Goal: Communication & Community: Answer question/provide support

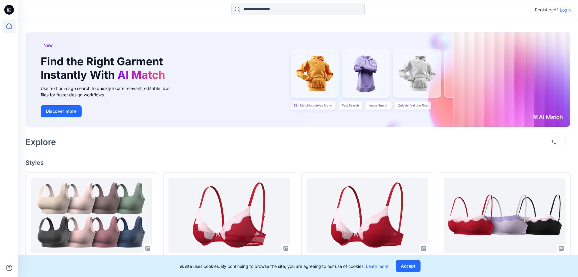
click at [563, 9] on p "Login" at bounding box center [565, 10] width 11 height 6
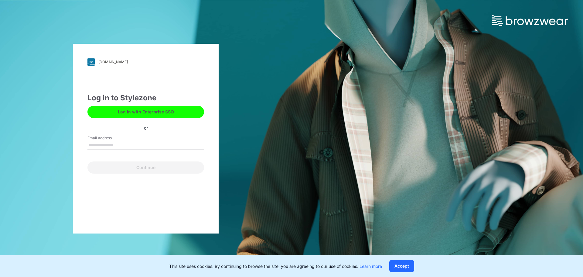
type input "**********"
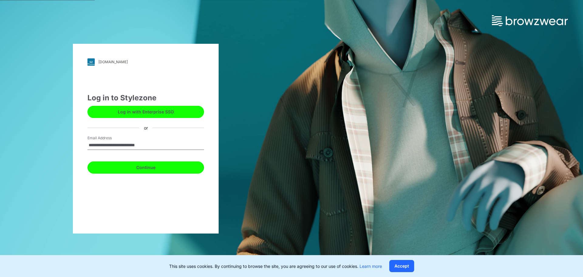
click at [139, 168] on button "Continue" at bounding box center [145, 167] width 117 height 12
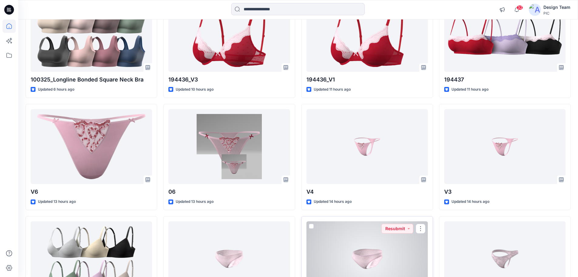
scroll to position [61, 0]
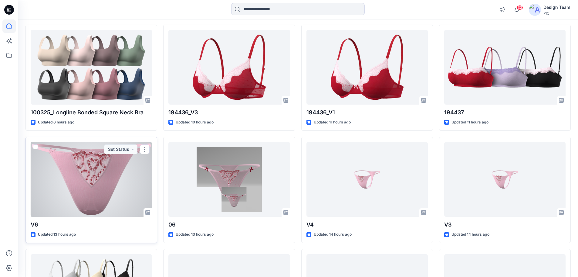
click at [68, 157] on div at bounding box center [91, 179] width 121 height 75
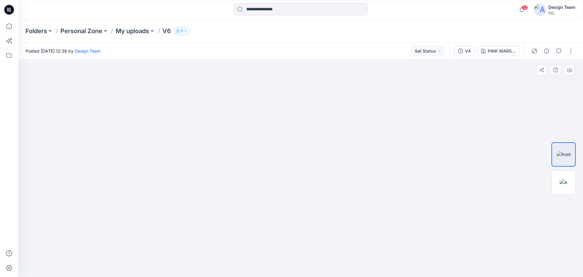
drag, startPoint x: 294, startPoint y: 210, endPoint x: 309, endPoint y: 142, distance: 70.0
click at [565, 180] on img at bounding box center [564, 182] width 8 height 6
click at [75, 30] on p "Personal Zone" at bounding box center [81, 31] width 42 height 9
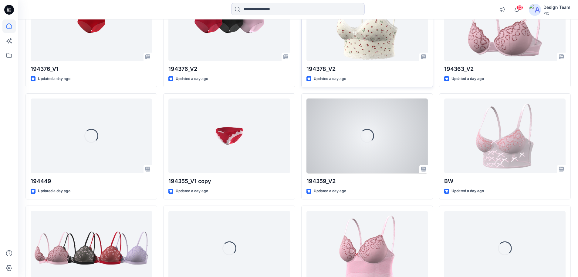
scroll to position [684, 0]
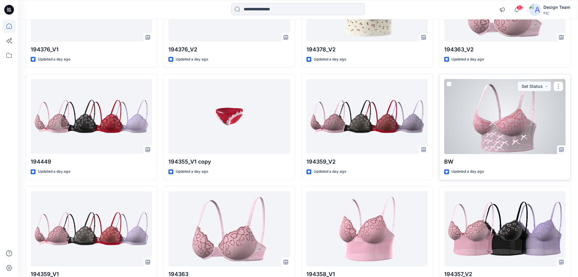
click at [508, 129] on div at bounding box center [504, 116] width 121 height 75
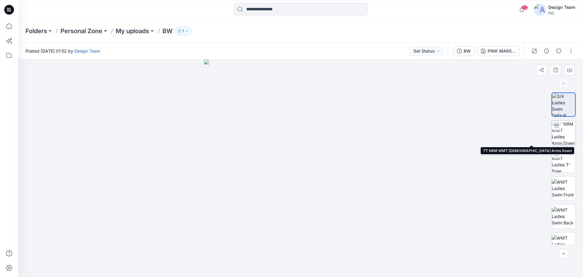
click at [563, 135] on img at bounding box center [564, 133] width 24 height 24
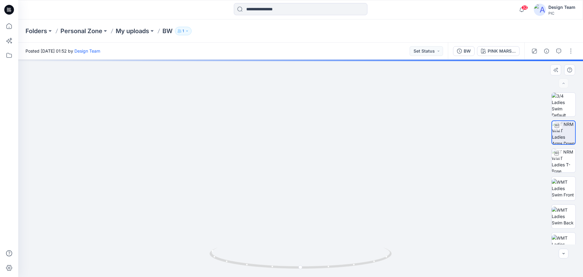
drag, startPoint x: 295, startPoint y: 242, endPoint x: 299, endPoint y: 163, distance: 79.1
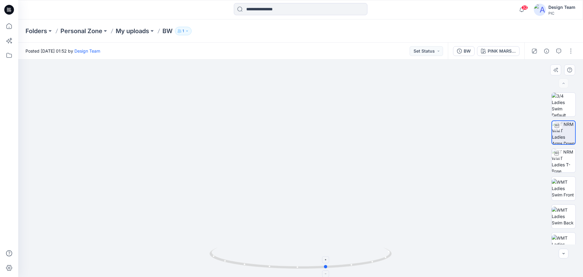
drag, startPoint x: 271, startPoint y: 267, endPoint x: 297, endPoint y: 268, distance: 26.2
click at [297, 268] on icon at bounding box center [301, 258] width 184 height 23
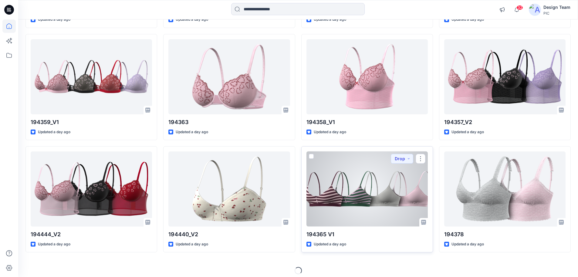
scroll to position [840, 0]
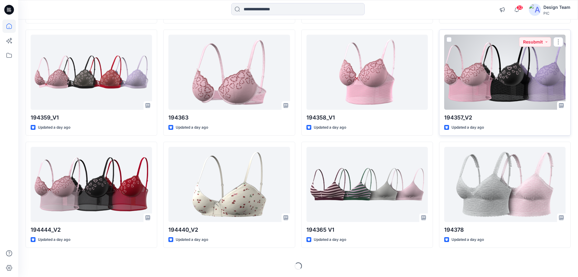
click at [494, 80] on div at bounding box center [504, 72] width 121 height 75
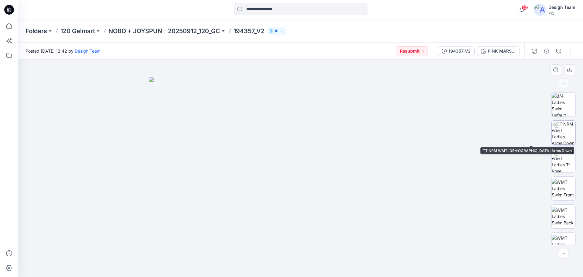
click at [562, 135] on img at bounding box center [564, 133] width 24 height 24
drag, startPoint x: 384, startPoint y: 258, endPoint x: 224, endPoint y: 243, distance: 161.0
click at [224, 243] on div at bounding box center [300, 168] width 565 height 217
click at [164, 28] on p "NOBO + JOYSPUN - 20250912_120_GC" at bounding box center [164, 31] width 112 height 9
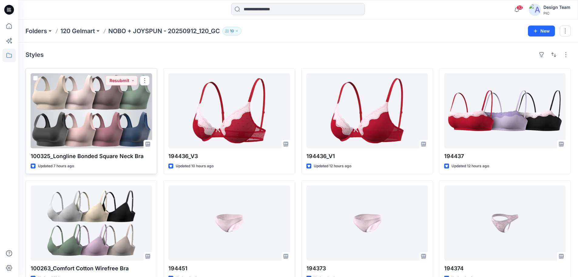
click at [110, 118] on div at bounding box center [91, 110] width 121 height 75
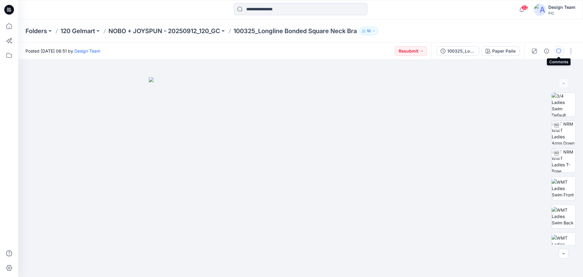
click at [557, 49] on icon "button" at bounding box center [558, 51] width 5 height 5
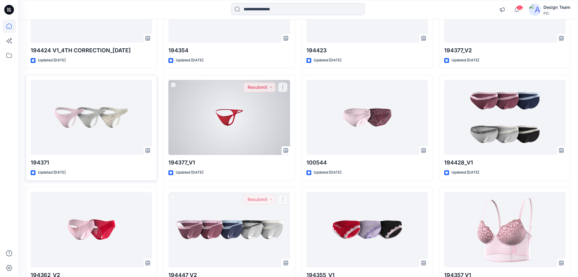
scroll to position [1357, 0]
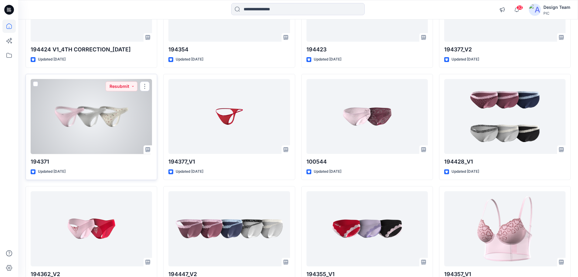
click at [102, 122] on div at bounding box center [91, 116] width 121 height 75
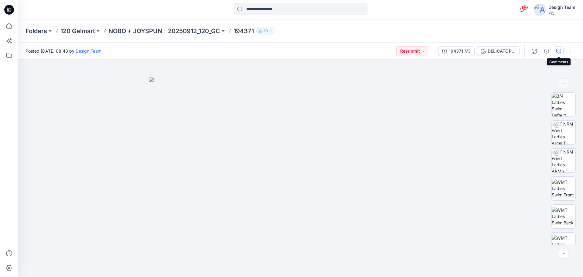
click at [557, 49] on icon "button" at bounding box center [558, 51] width 5 height 5
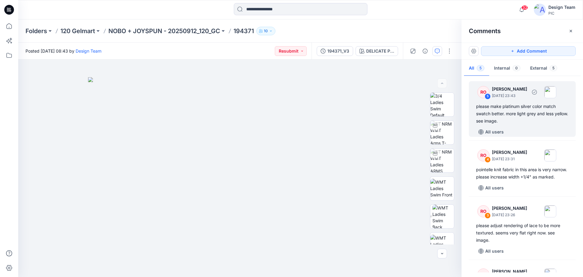
click at [542, 112] on div "please make platinum silver color match swatch better. more light grey and less…" at bounding box center [522, 114] width 92 height 22
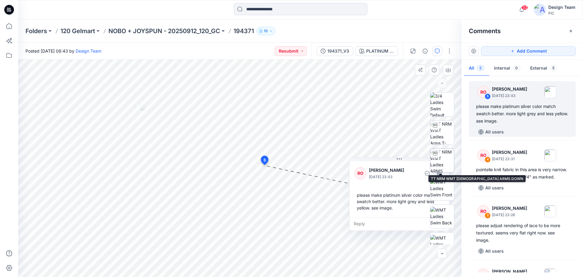
drag, startPoint x: 309, startPoint y: 106, endPoint x: 432, endPoint y: 159, distance: 133.6
click at [432, 159] on div "PLATINUM SILVER HEATHER Loading... Material Properties Loading... 6 5 RO [PERSO…" at bounding box center [239, 168] width 443 height 217
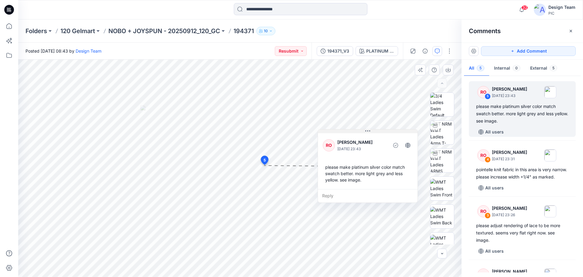
drag, startPoint x: 406, startPoint y: 159, endPoint x: 370, endPoint y: 131, distance: 45.9
click at [370, 131] on icon at bounding box center [367, 130] width 5 height 5
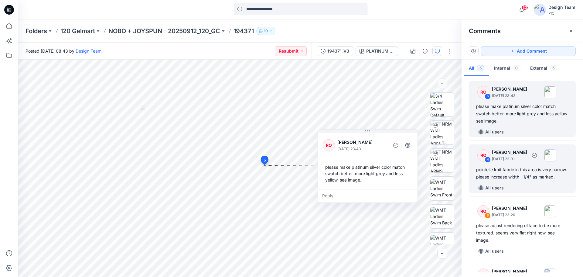
click at [518, 155] on p "[PERSON_NAME]" at bounding box center [509, 151] width 35 height 7
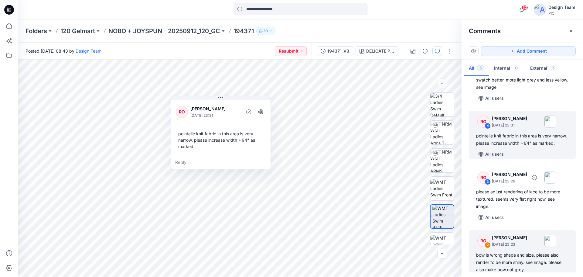
scroll to position [61, 0]
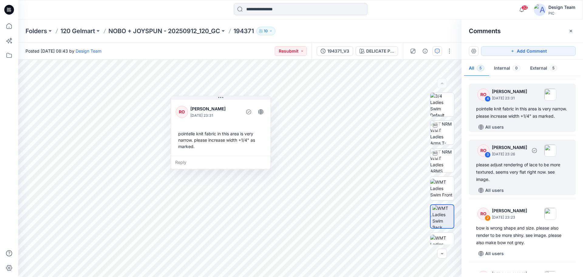
click at [522, 183] on div "please adjust rendering of lace to be more textured. seems very flat right now.…" at bounding box center [522, 172] width 92 height 22
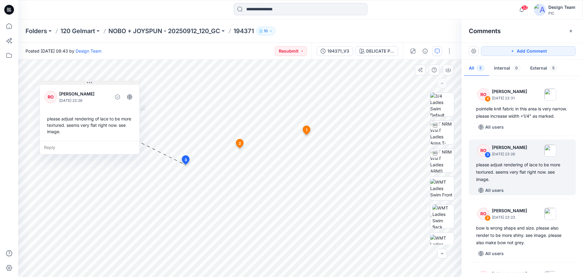
drag, startPoint x: 174, startPoint y: 90, endPoint x: 115, endPoint y: 83, distance: 59.2
click at [115, 83] on button at bounding box center [90, 83] width 100 height 4
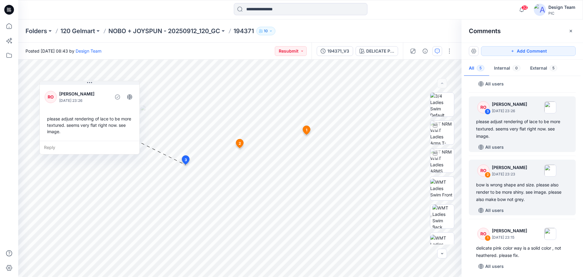
scroll to position [114, 0]
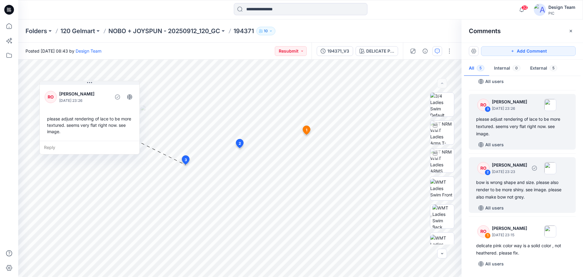
click at [509, 192] on div "bow is wrong shape and size. please also render to be more shiny. see image. pl…" at bounding box center [522, 190] width 92 height 22
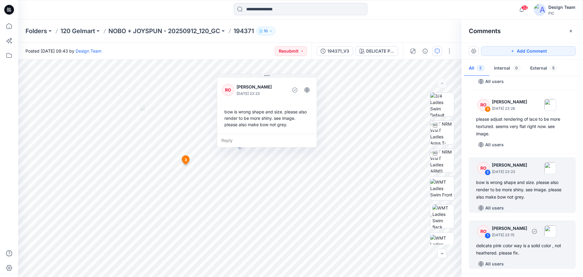
click at [526, 245] on div "delicate pink color way is a solid color , not heathered. please fix." at bounding box center [522, 249] width 92 height 15
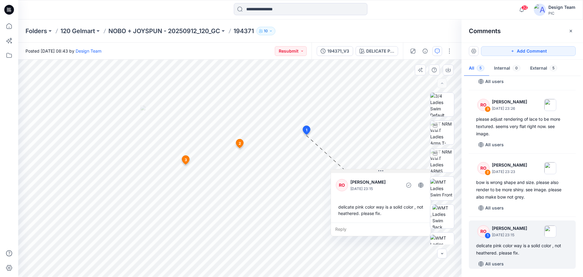
drag, startPoint x: 278, startPoint y: 160, endPoint x: 388, endPoint y: 171, distance: 110.8
click at [388, 171] on button at bounding box center [381, 171] width 100 height 4
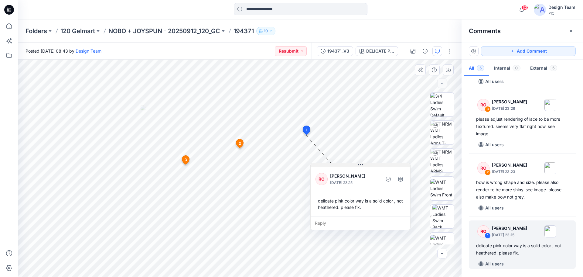
drag, startPoint x: 408, startPoint y: 170, endPoint x: 388, endPoint y: 164, distance: 21.2
click at [388, 164] on button at bounding box center [361, 165] width 100 height 4
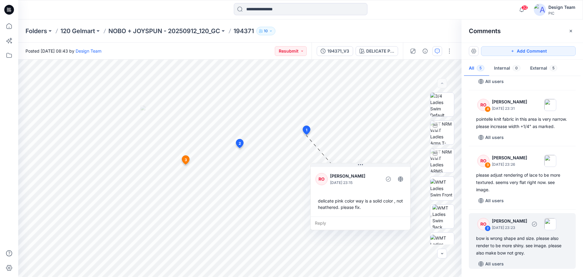
scroll to position [0, 0]
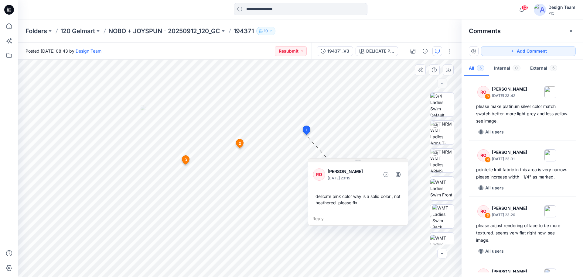
drag, startPoint x: 375, startPoint y: 164, endPoint x: 372, endPoint y: 160, distance: 5.2
click at [372, 160] on button at bounding box center [358, 160] width 100 height 4
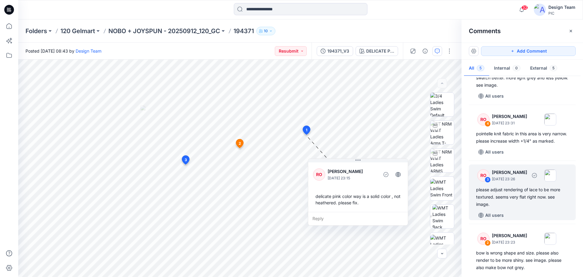
scroll to position [22, 0]
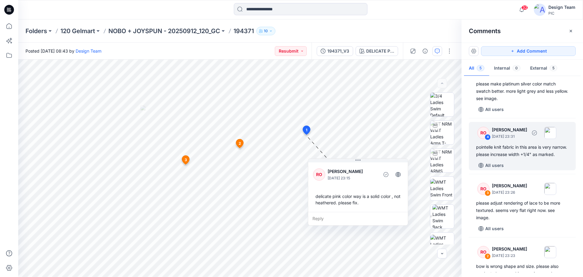
click at [518, 158] on div "pointelle knit fabric in this area is very narrow. please increase width +1/4" …" at bounding box center [522, 150] width 92 height 15
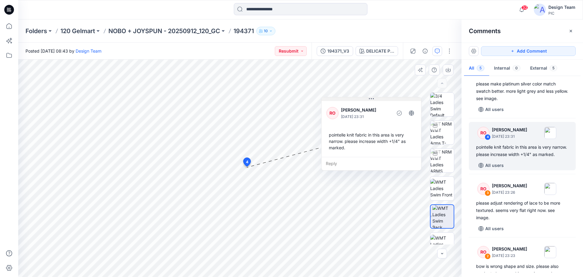
drag, startPoint x: 247, startPoint y: 98, endPoint x: 398, endPoint y: 99, distance: 150.3
click at [398, 99] on button at bounding box center [372, 99] width 100 height 4
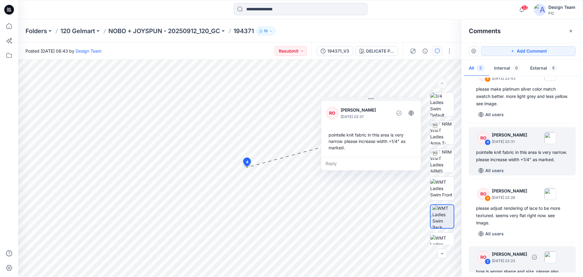
scroll to position [0, 0]
